Goal: Transaction & Acquisition: Purchase product/service

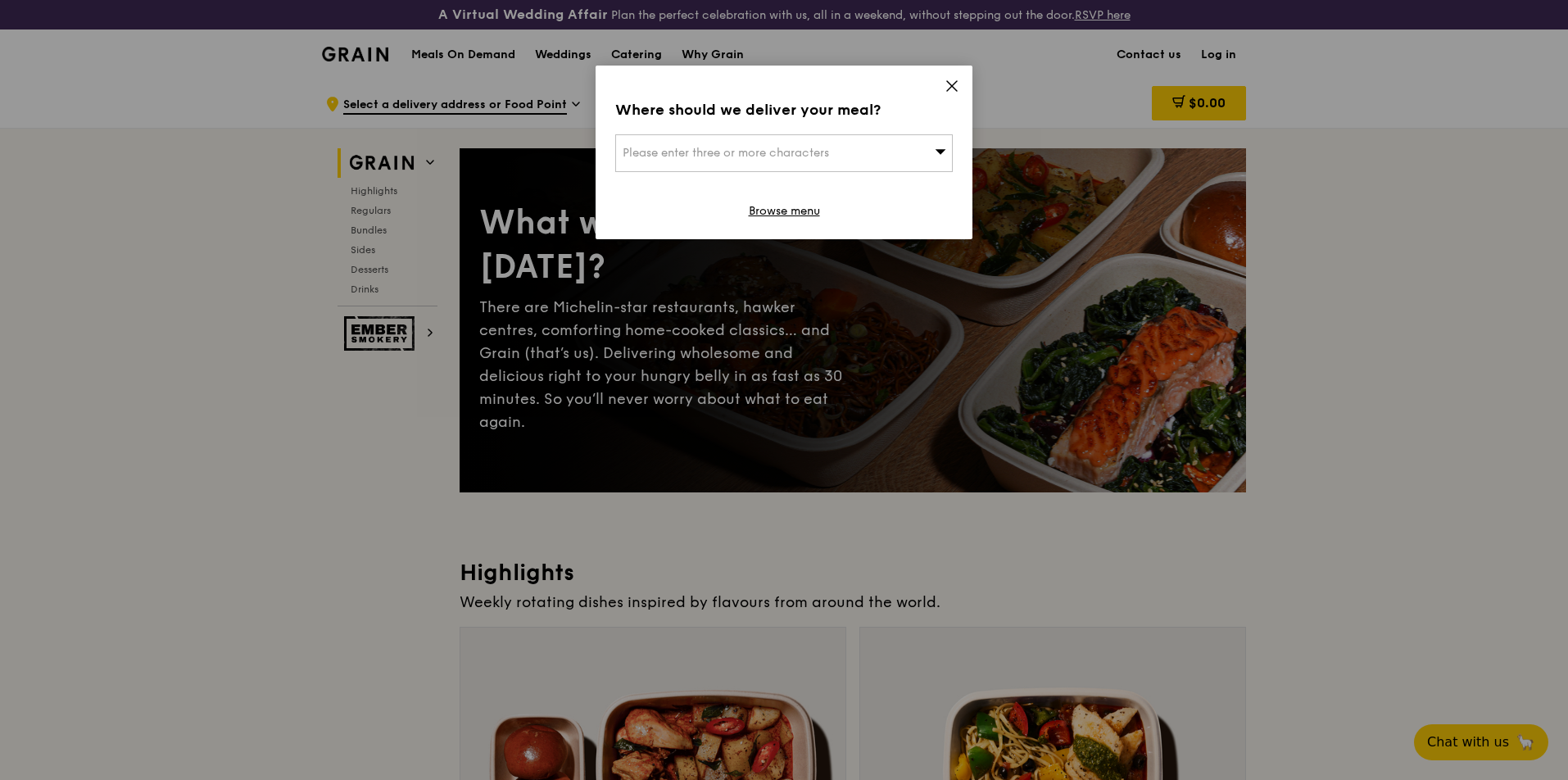
click at [951, 83] on icon at bounding box center [952, 85] width 14 height 14
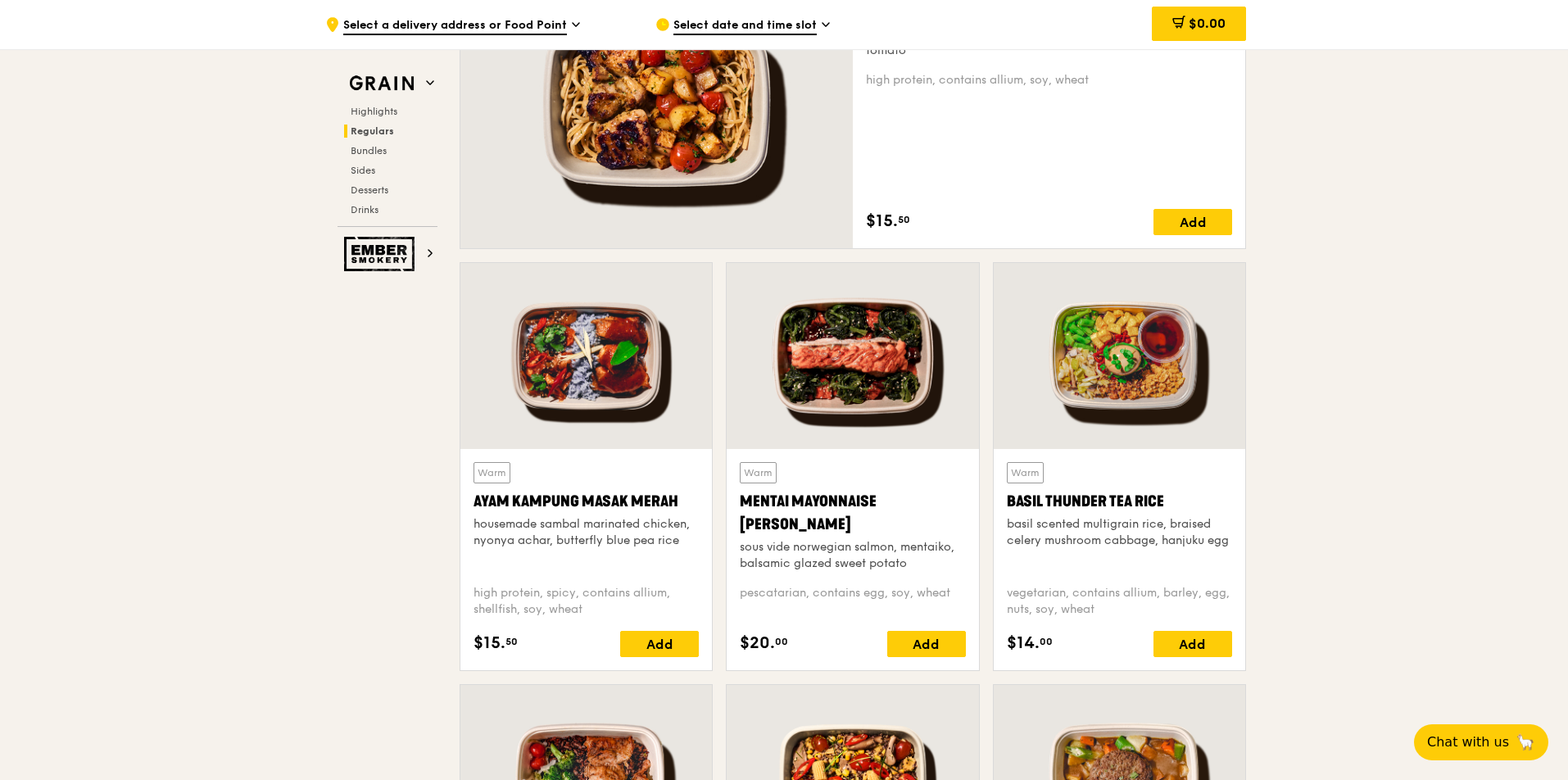
scroll to position [1293, 0]
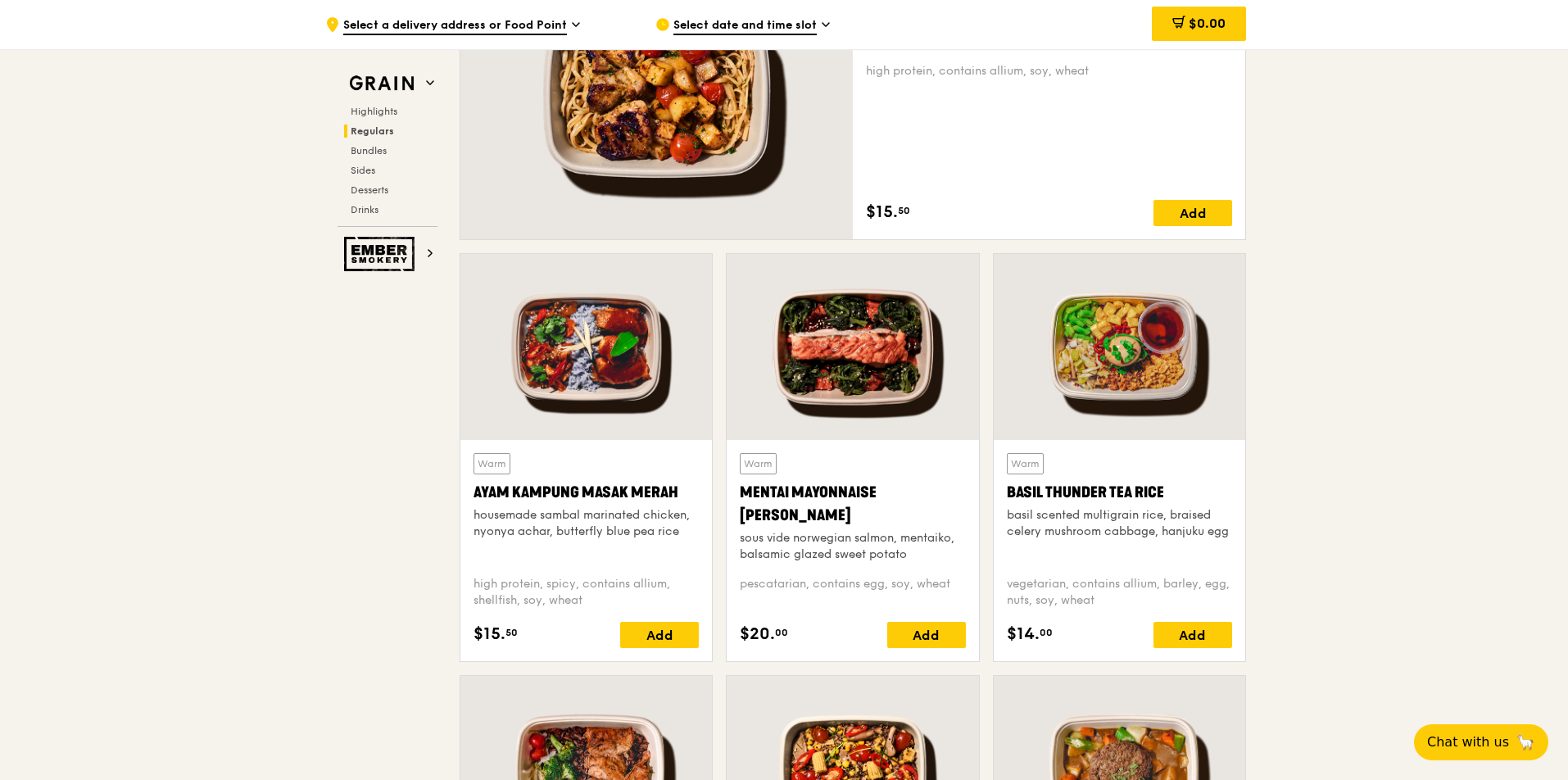
click at [626, 358] on div at bounding box center [586, 347] width 251 height 186
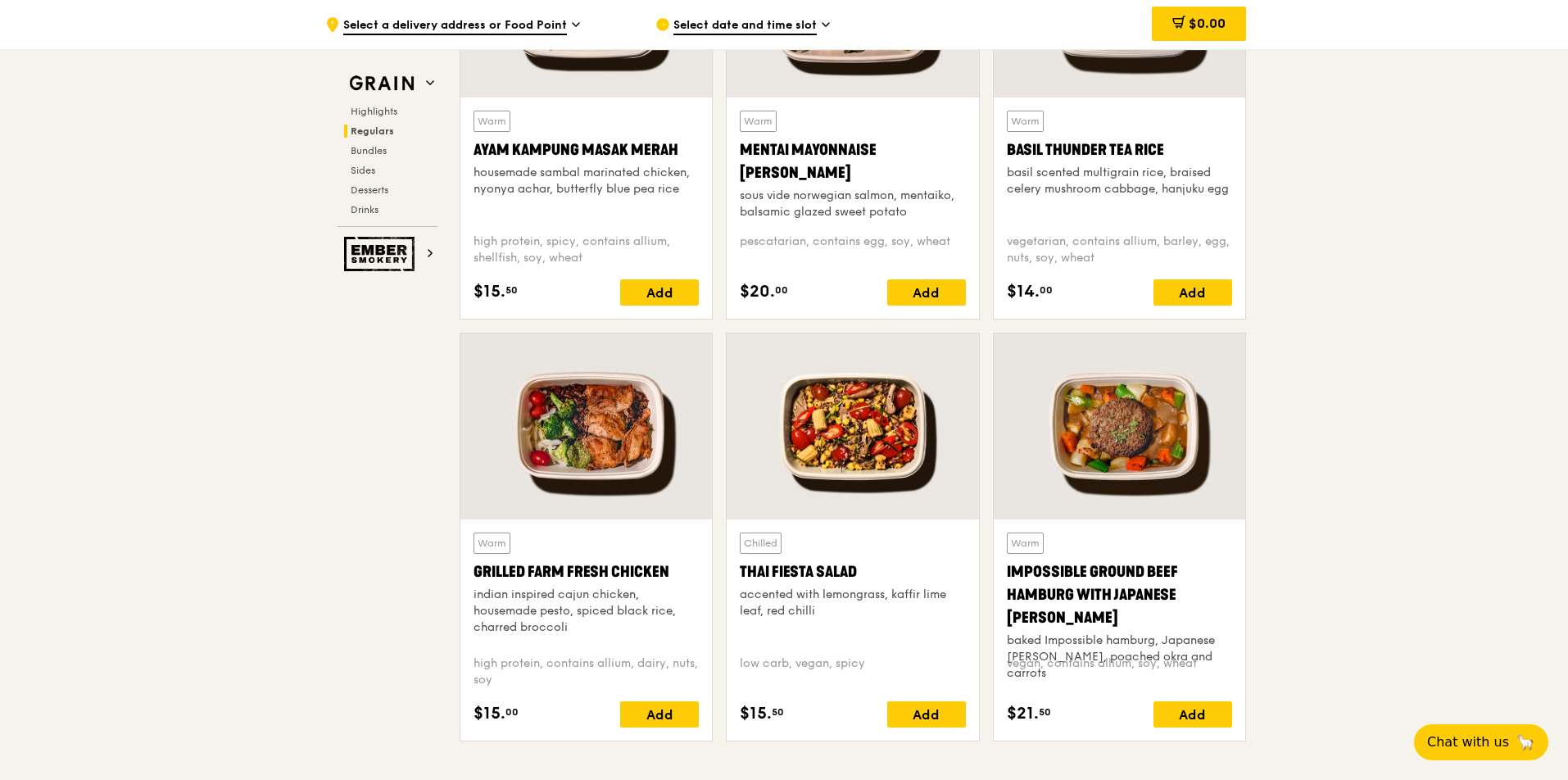
scroll to position [1625, 0]
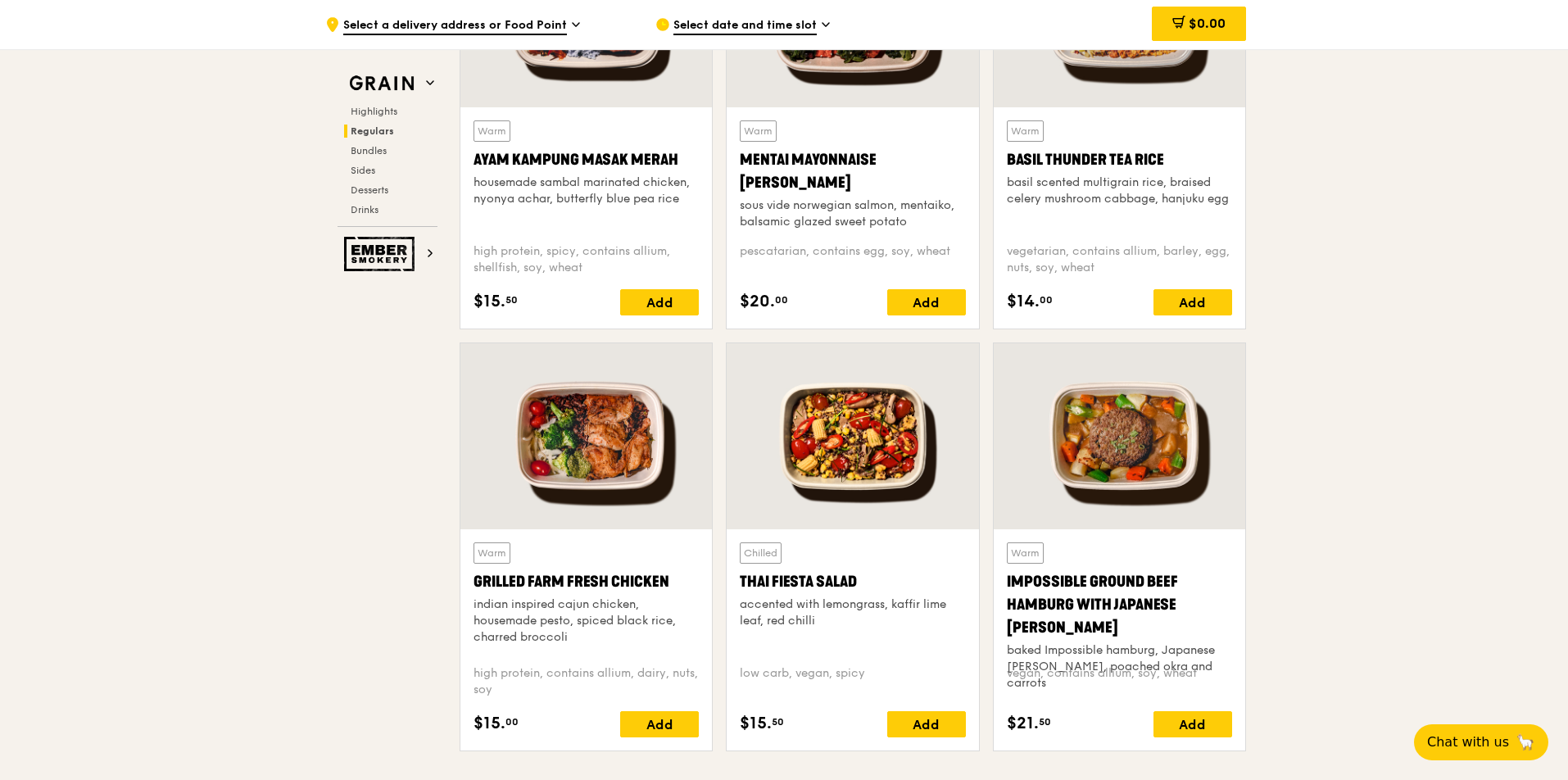
click at [610, 478] on div at bounding box center [586, 436] width 251 height 186
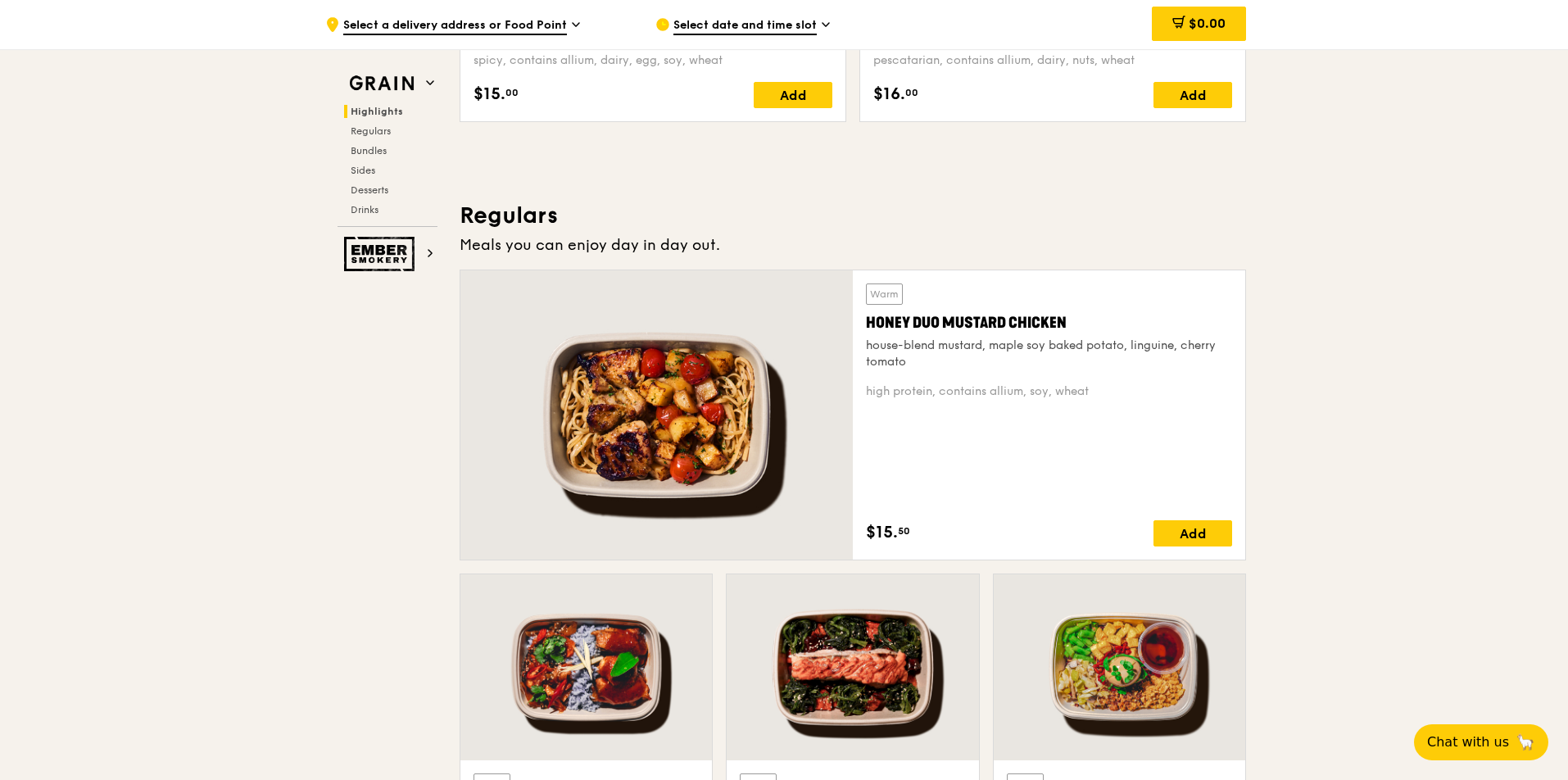
scroll to position [655, 0]
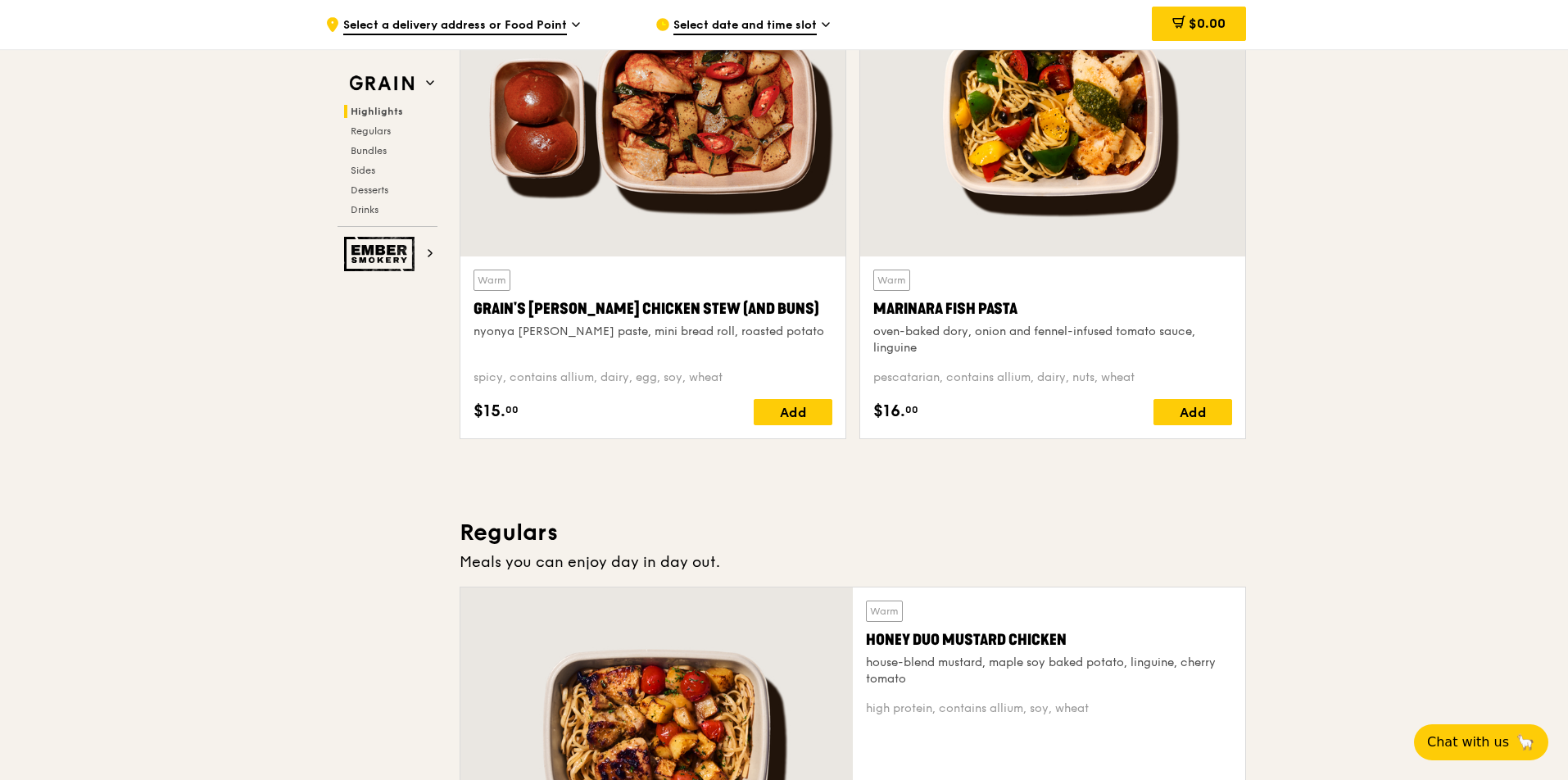
click at [504, 17] on span "Select a delivery address or Food Point" at bounding box center [454, 25] width 223 height 18
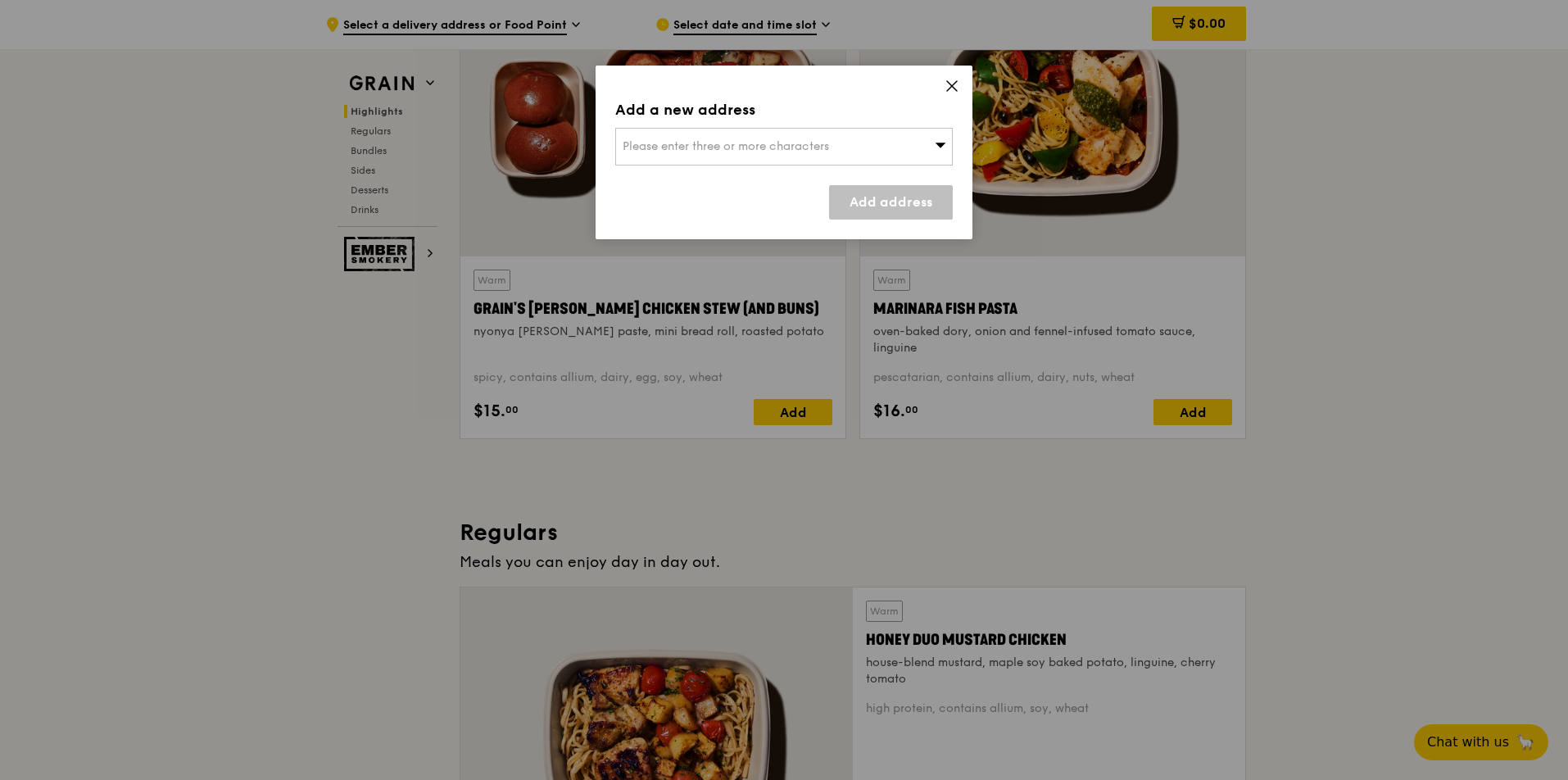
click at [950, 86] on icon at bounding box center [952, 86] width 10 height 10
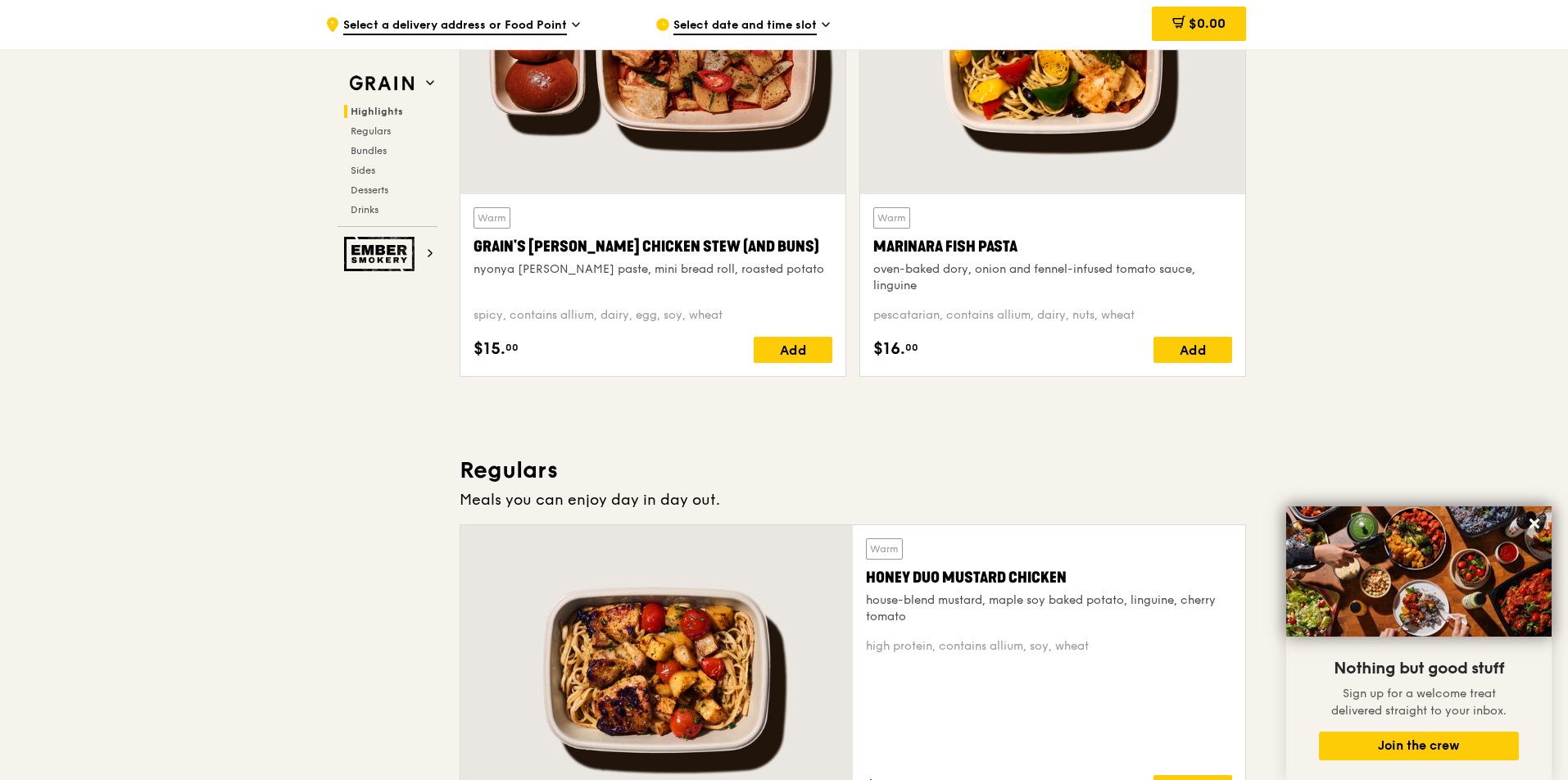
scroll to position [295, 0]
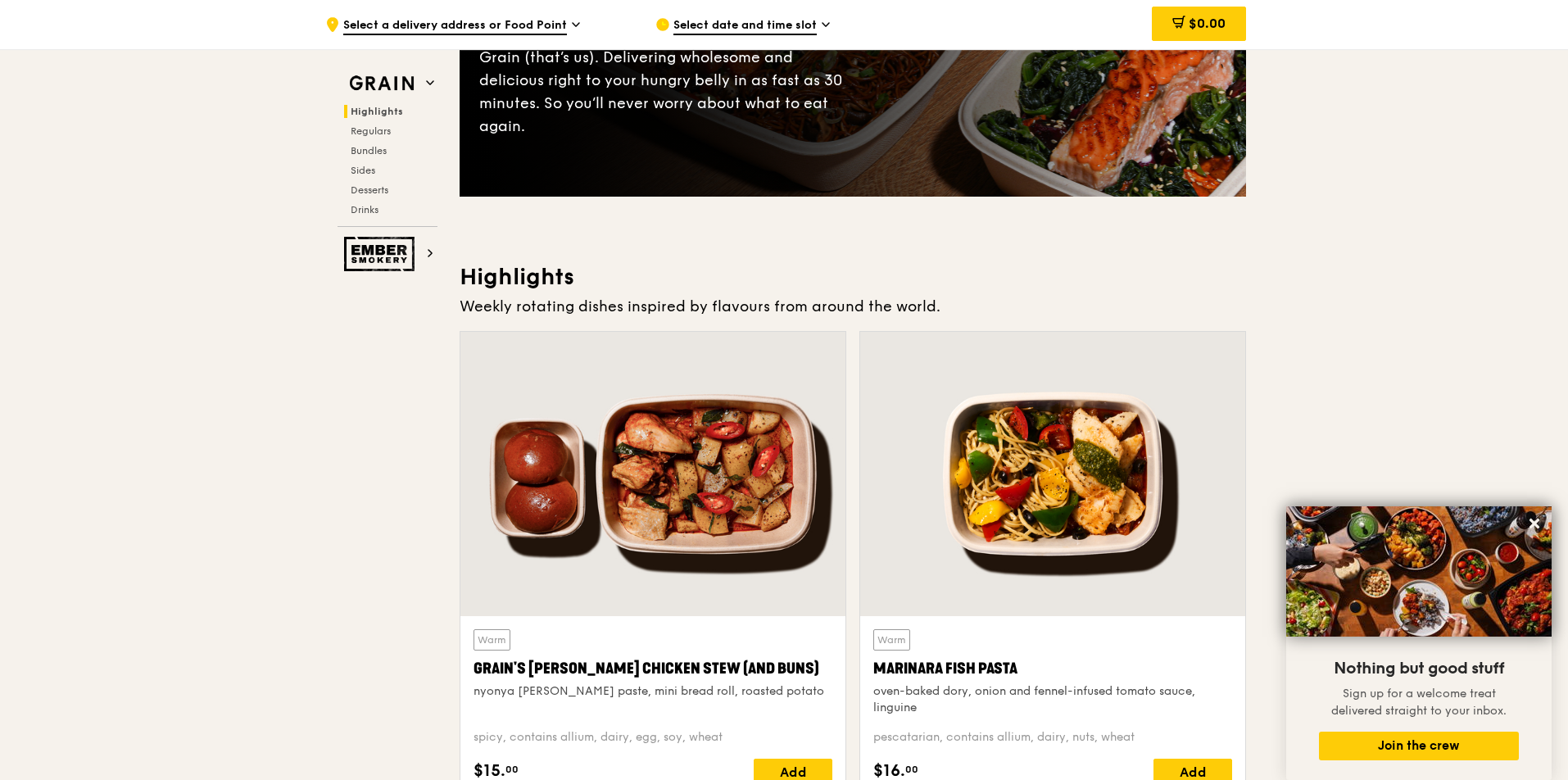
click at [717, 469] on div at bounding box center [652, 474] width 385 height 284
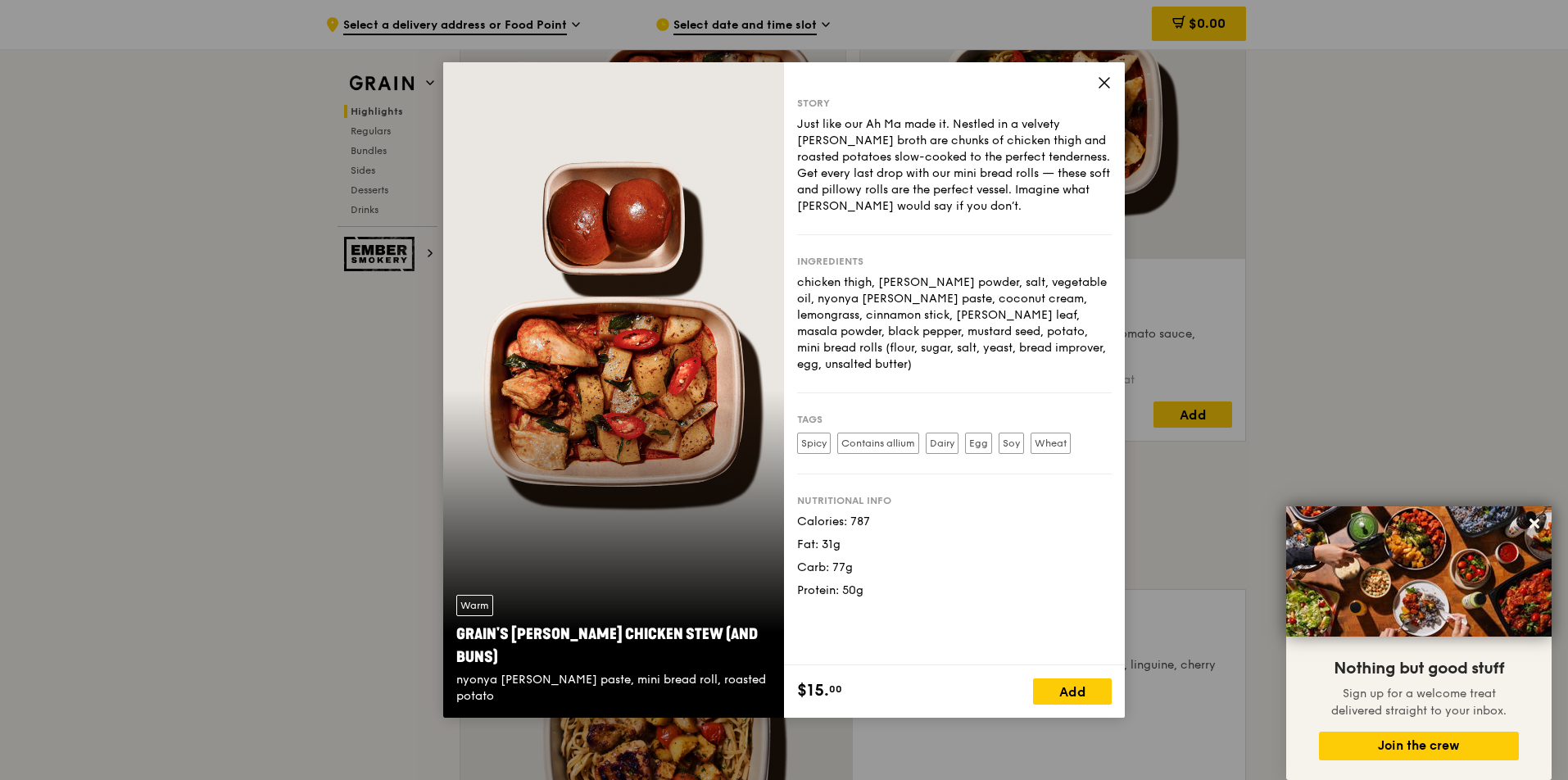
scroll to position [765, 0]
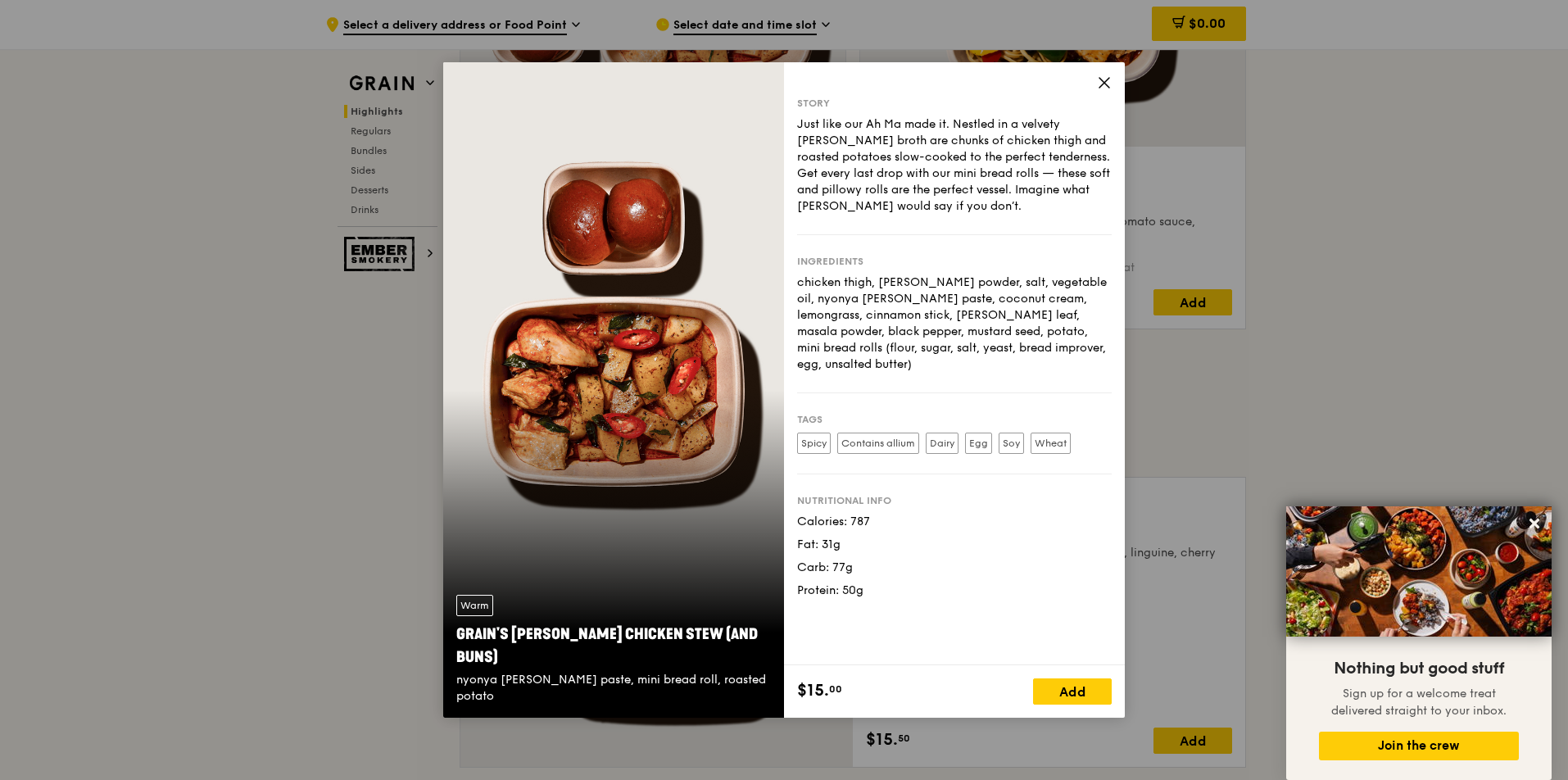
click at [1098, 79] on icon at bounding box center [1104, 82] width 14 height 14
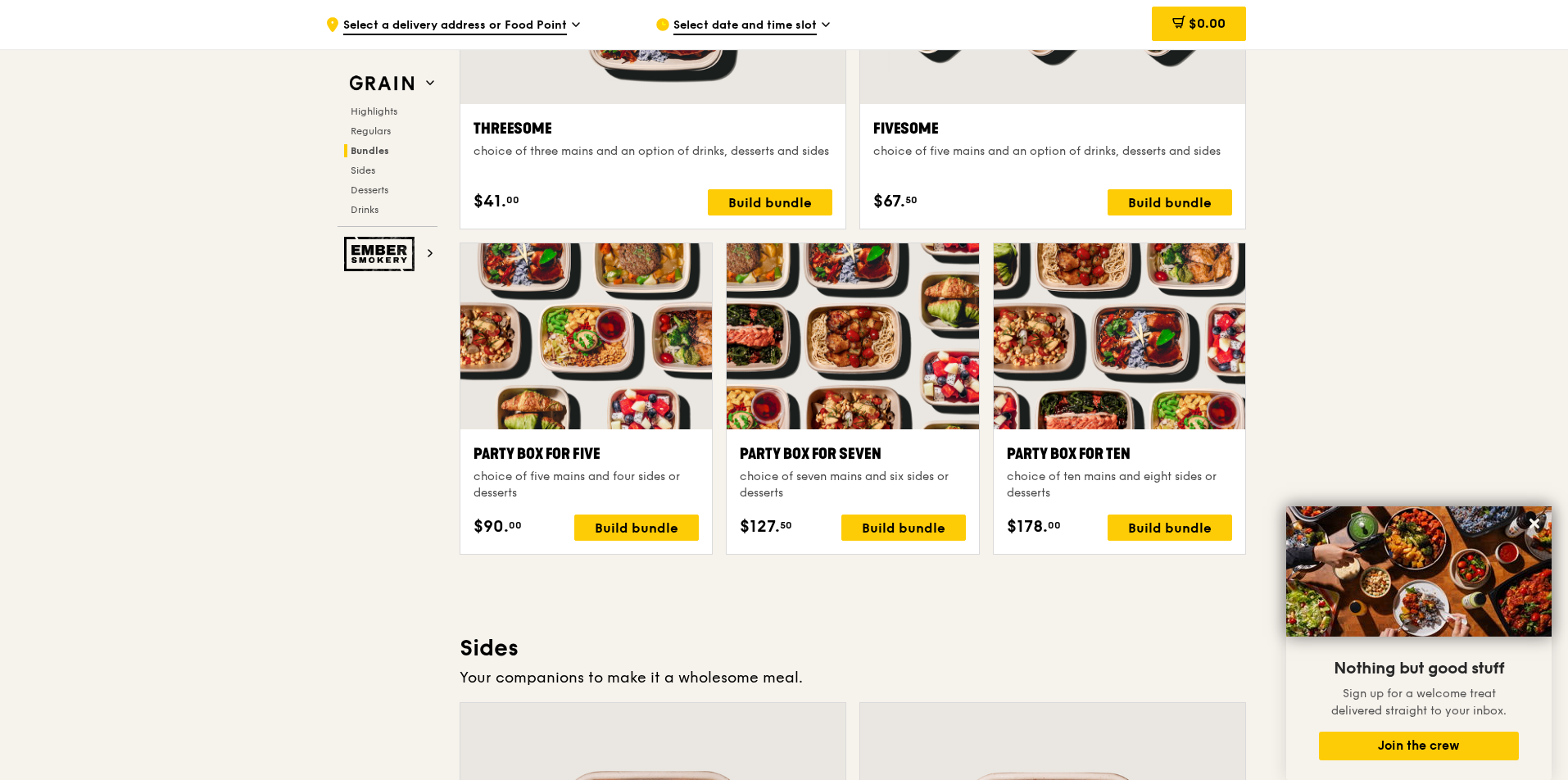
scroll to position [3116, 0]
